Goal: Task Accomplishment & Management: Manage account settings

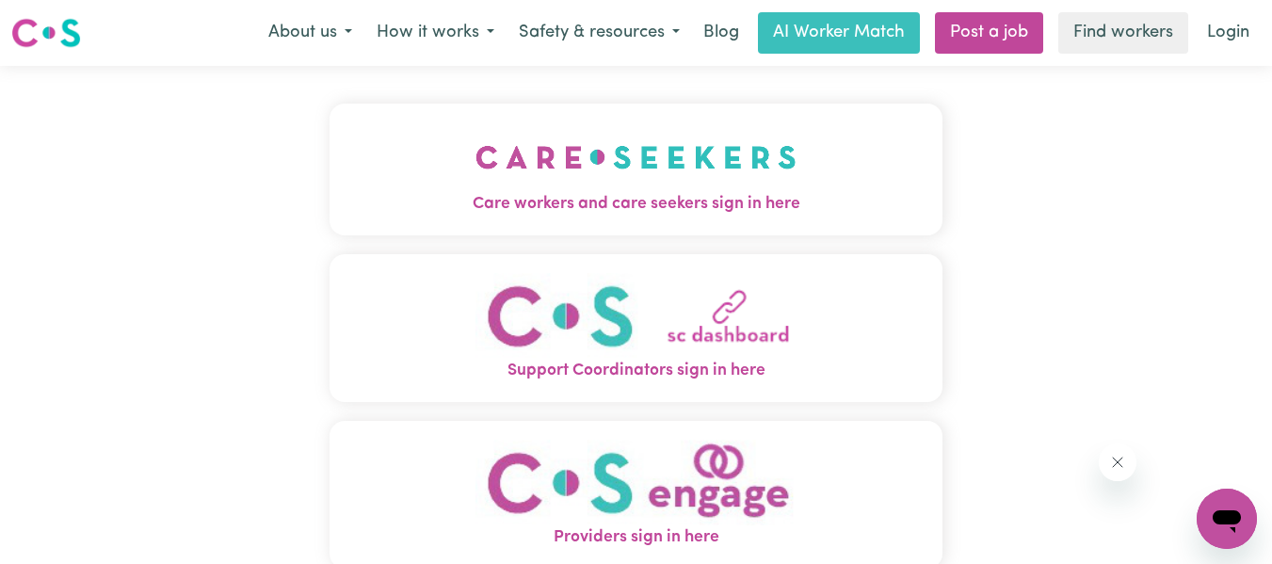
click at [715, 167] on img "Care workers and care seekers sign in here" at bounding box center [635, 157] width 321 height 70
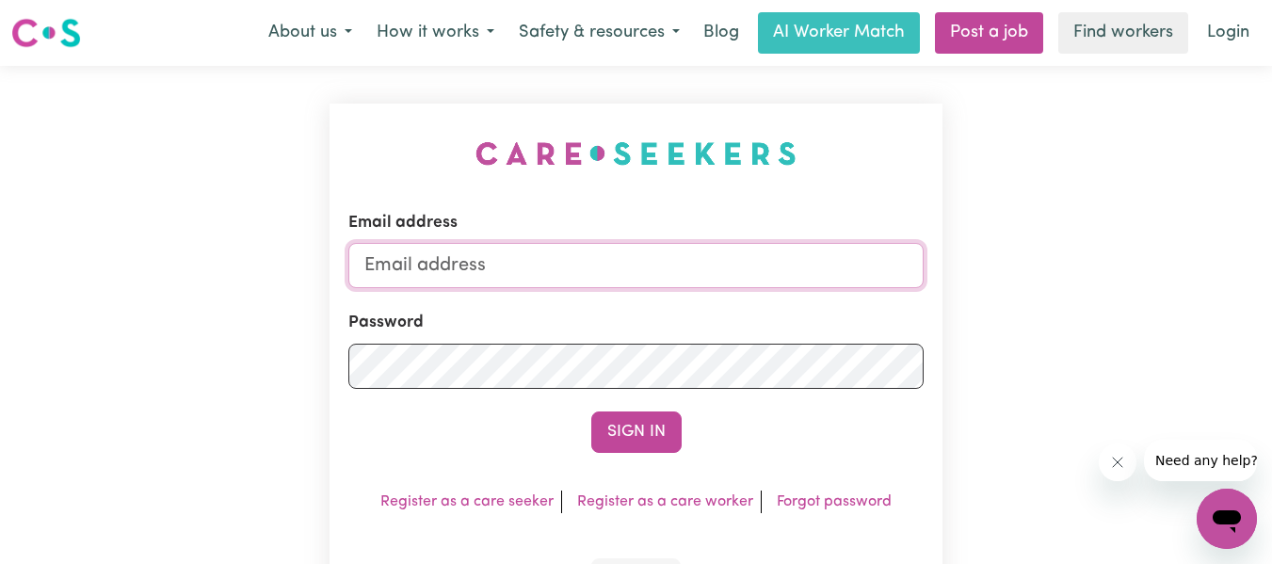
click at [647, 252] on input "Email address" at bounding box center [636, 265] width 576 height 45
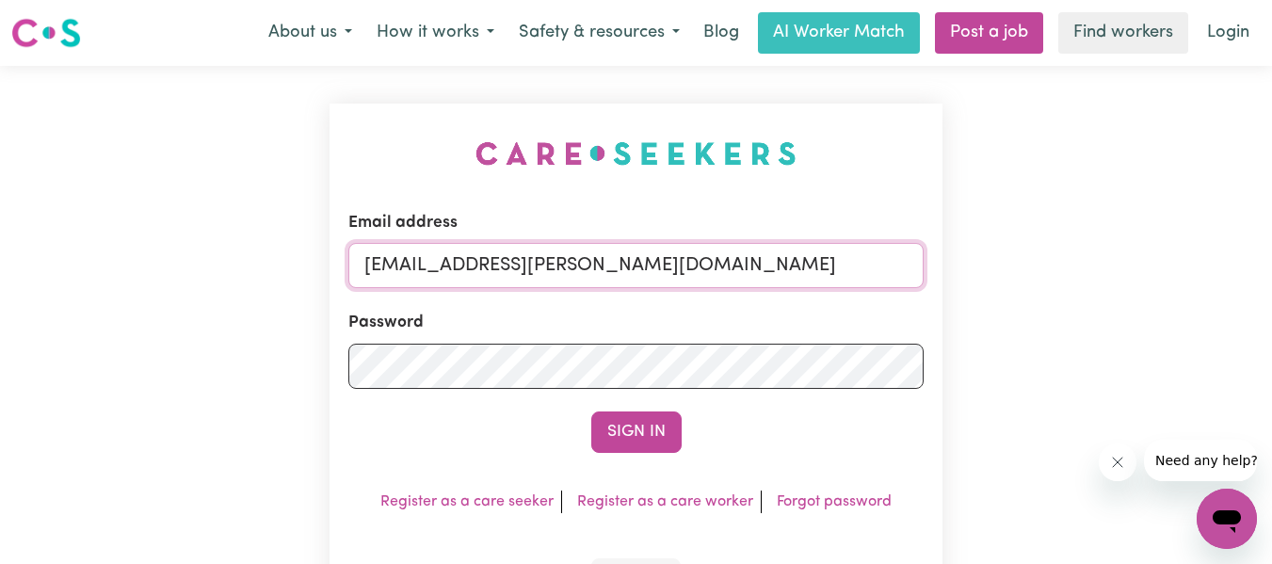
type input "[EMAIL_ADDRESS][PERSON_NAME][DOMAIN_NAME]"
click at [591, 411] on button "Sign In" at bounding box center [636, 431] width 90 height 41
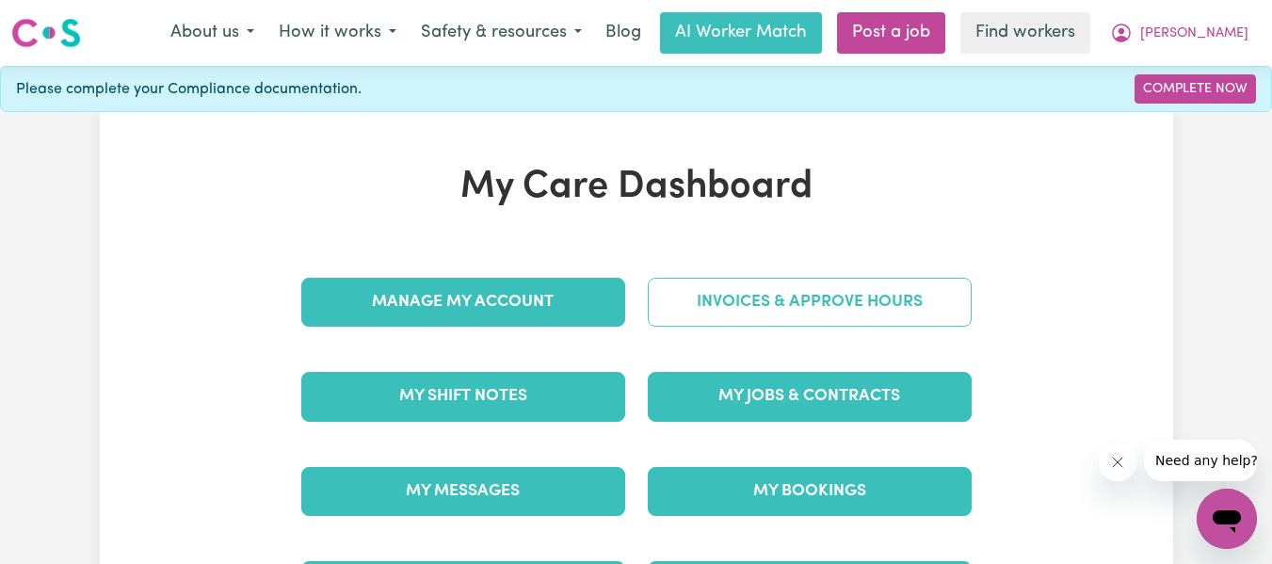
click at [783, 297] on link "Invoices & Approve Hours" at bounding box center [810, 302] width 324 height 49
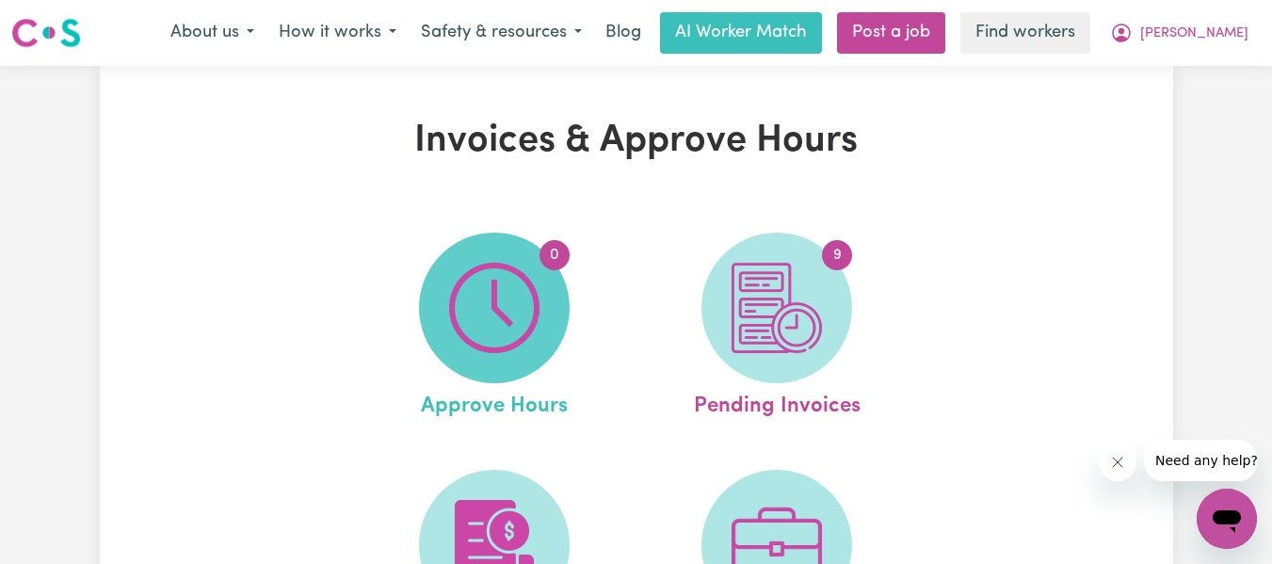
click at [477, 297] on img at bounding box center [494, 308] width 90 height 90
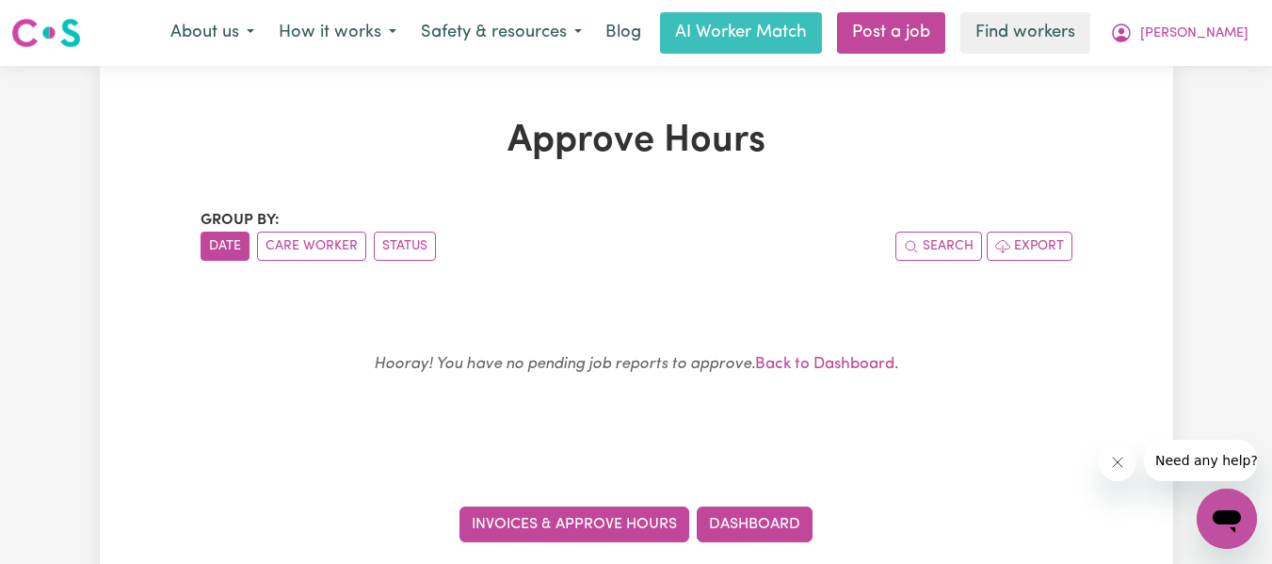
click at [645, 520] on link "Invoices & Approve Hours" at bounding box center [574, 524] width 230 height 36
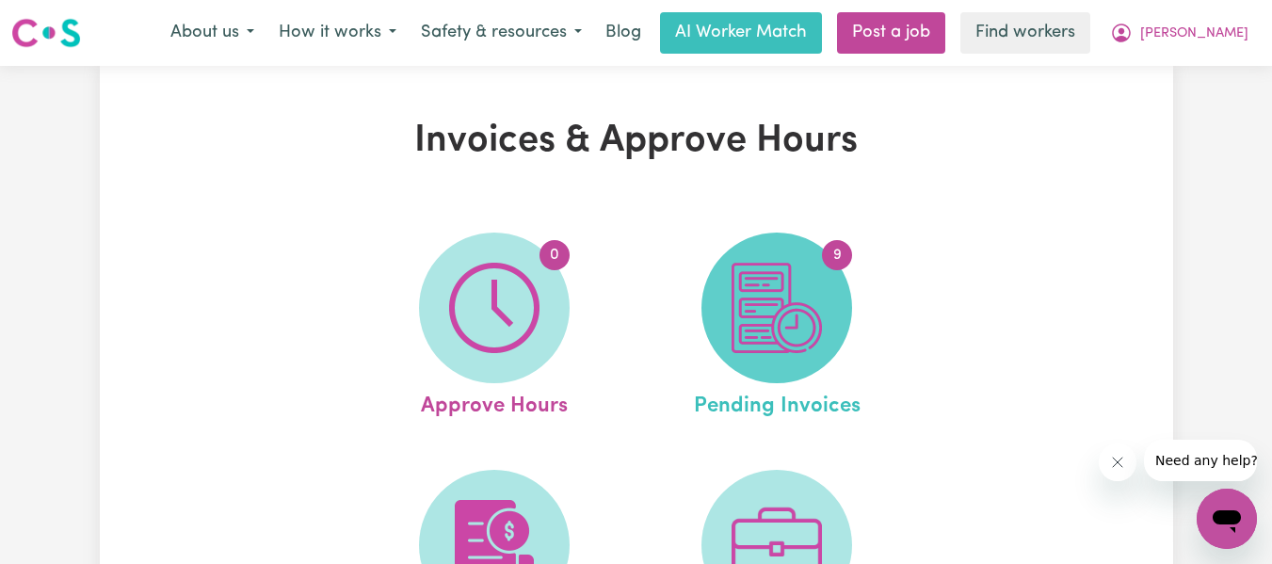
click at [766, 334] on img at bounding box center [776, 308] width 90 height 90
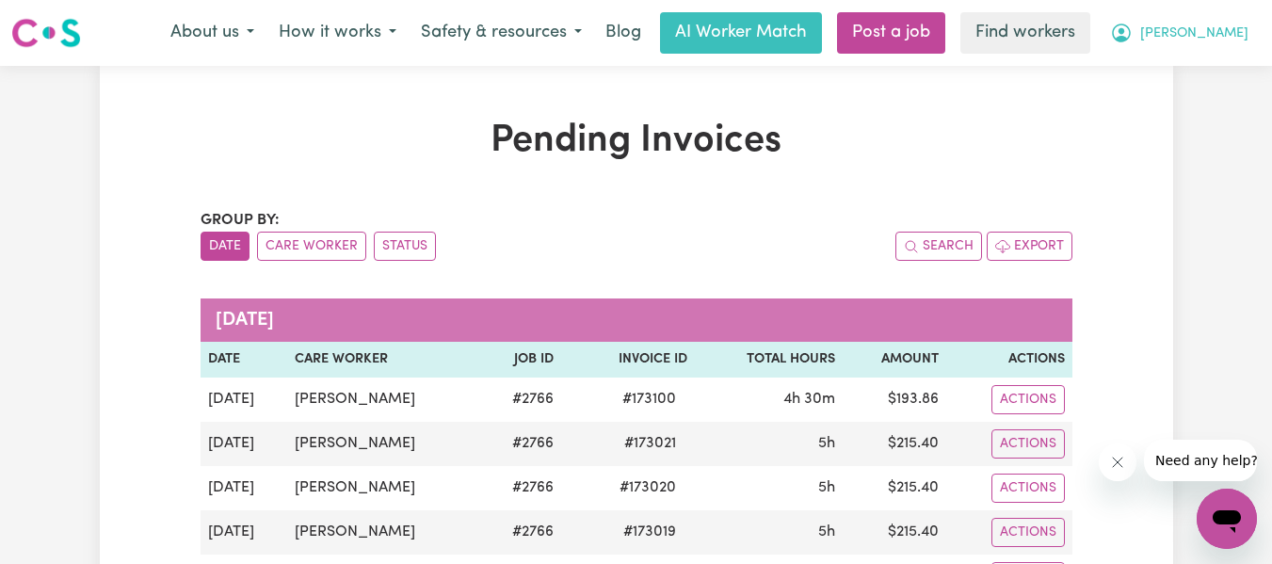
click at [1223, 33] on span "[PERSON_NAME]" at bounding box center [1194, 34] width 108 height 21
click at [1161, 67] on link "My Dashboard" at bounding box center [1185, 74] width 149 height 36
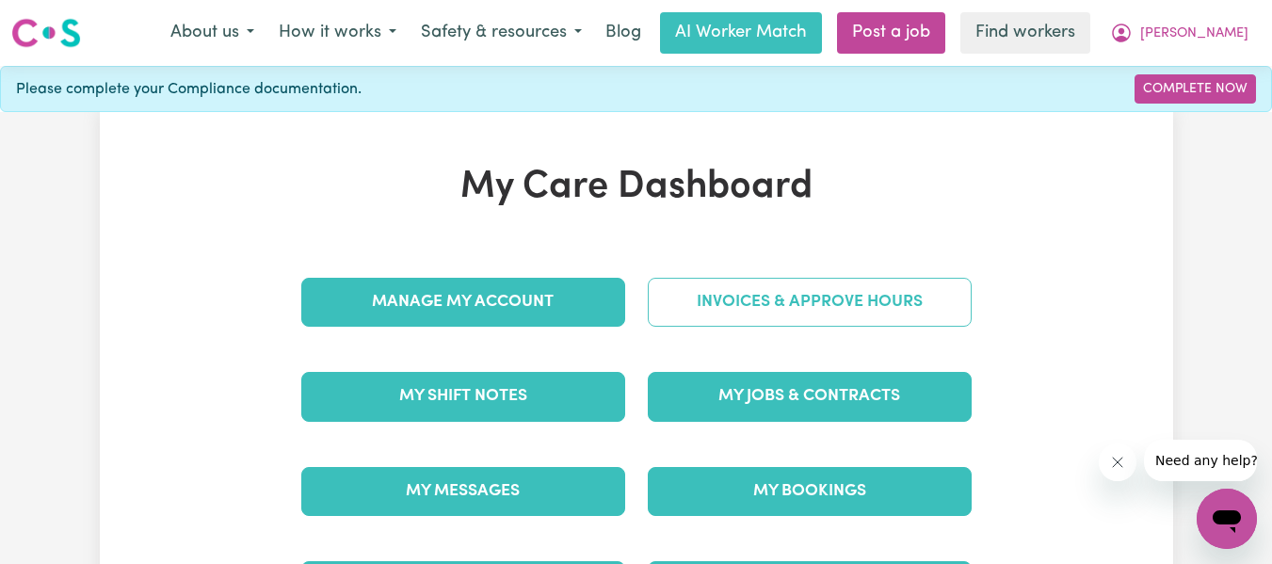
click at [761, 298] on link "Invoices & Approve Hours" at bounding box center [810, 302] width 324 height 49
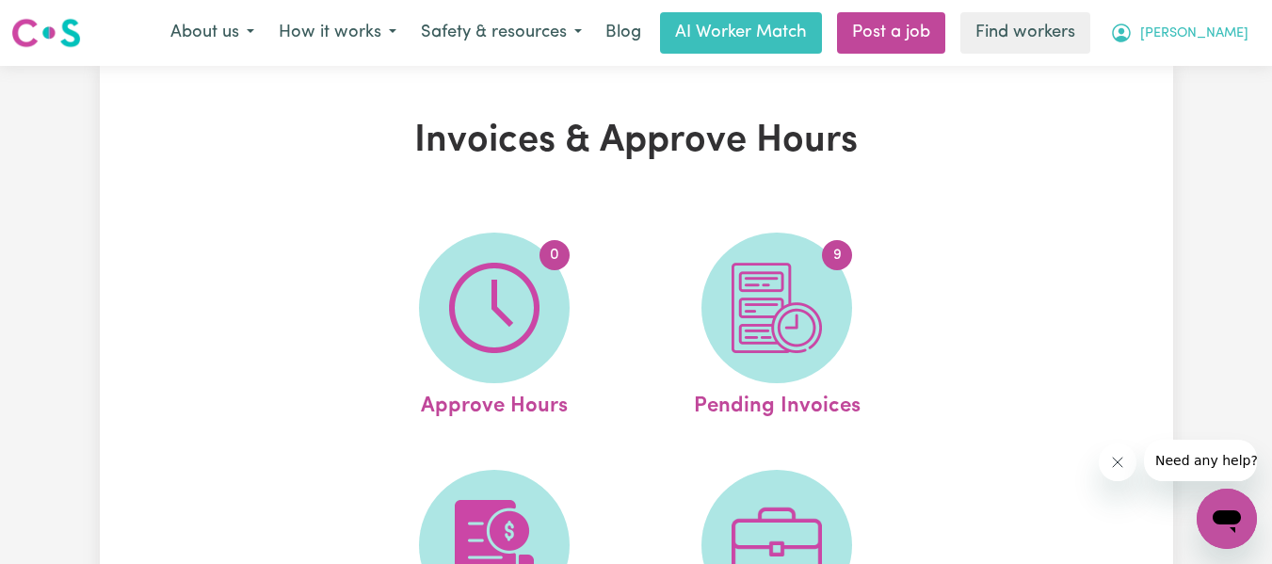
click at [1225, 31] on span "[PERSON_NAME]" at bounding box center [1194, 34] width 108 height 21
click at [1155, 109] on link "Logout" at bounding box center [1185, 108] width 149 height 36
